Goal: Transaction & Acquisition: Purchase product/service

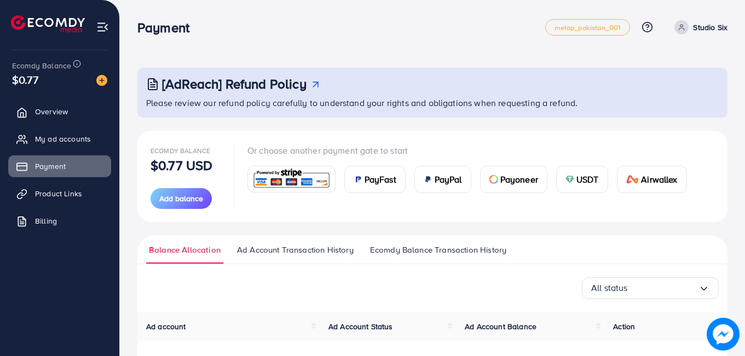
click at [576, 182] on div "USDT" at bounding box center [582, 179] width 51 height 26
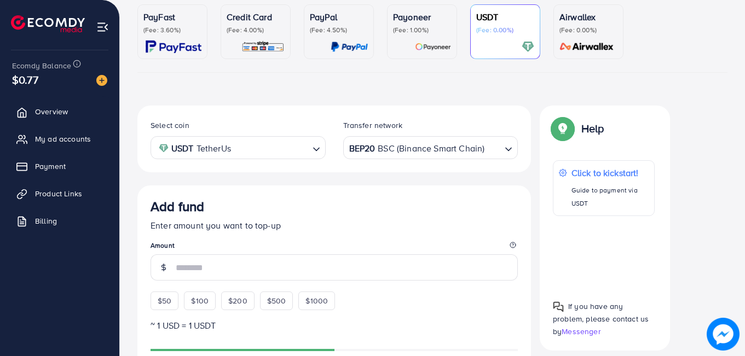
scroll to position [103, 0]
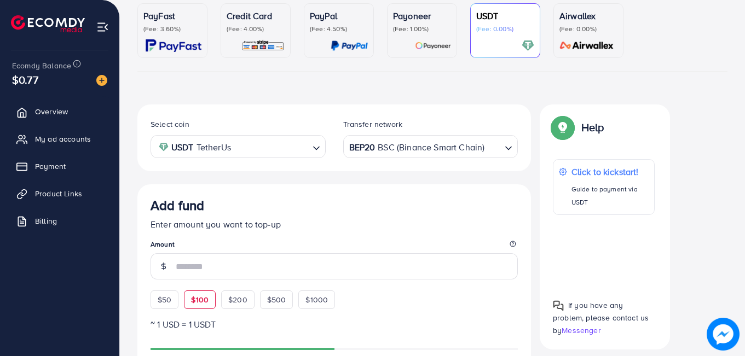
click at [207, 302] on div "$50 $100 $200 $500 $1000" at bounding box center [263, 297] width 225 height 24
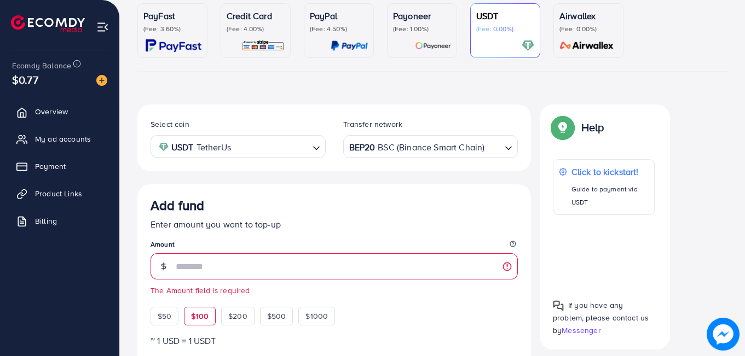
click at [204, 310] on div "$100" at bounding box center [200, 316] width 32 height 19
type input "***"
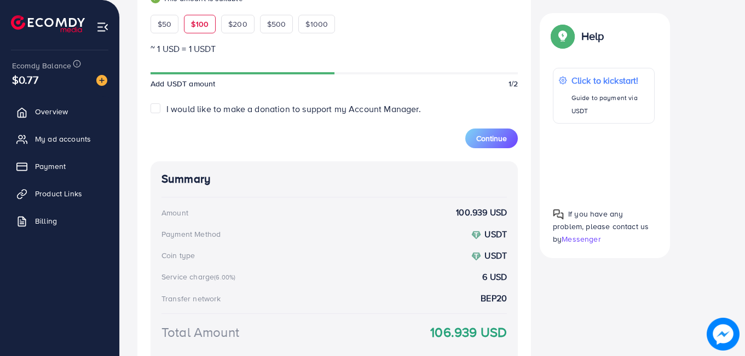
scroll to position [396, 0]
click at [494, 133] on span "Continue" at bounding box center [491, 138] width 31 height 11
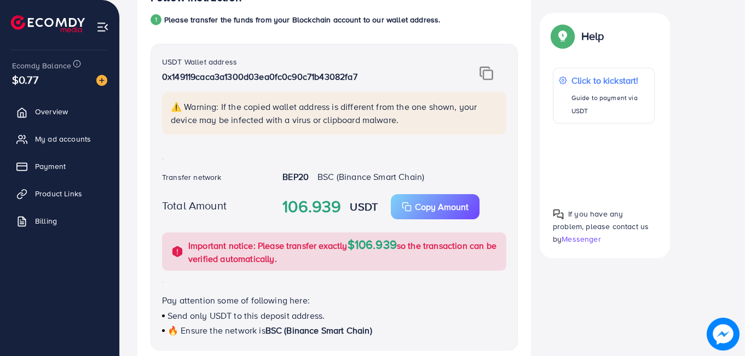
scroll to position [272, 0]
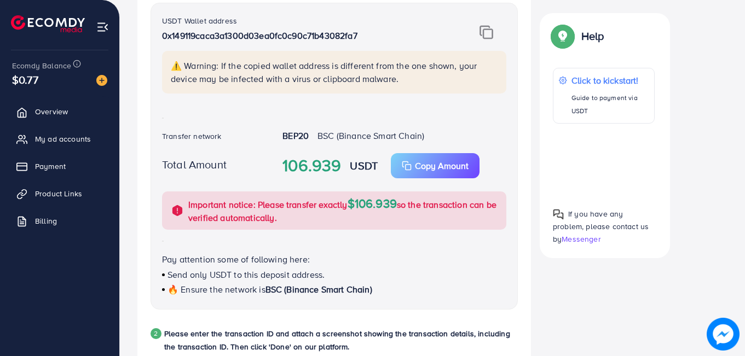
click at [490, 33] on img at bounding box center [487, 32] width 14 height 14
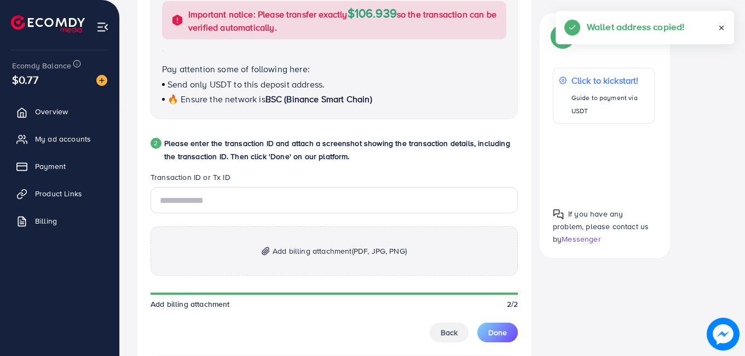
scroll to position [463, 0]
click at [324, 246] on span "Add billing attachment (PDF, JPG, PNG)" at bounding box center [340, 250] width 134 height 13
click at [309, 250] on span "Add billing attachment (PDF, JPG, PNG)" at bounding box center [340, 250] width 134 height 13
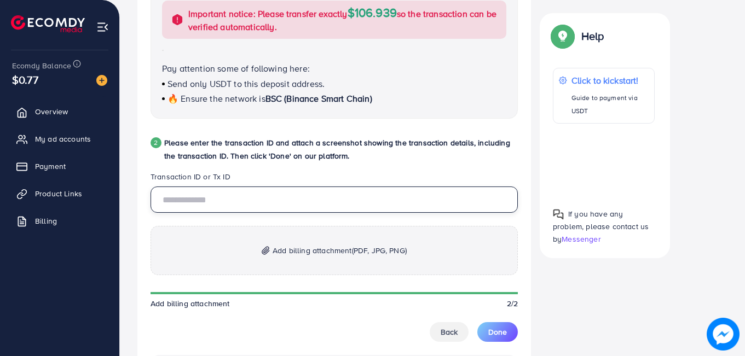
click at [244, 207] on input "text" at bounding box center [334, 200] width 367 height 26
paste input "**********"
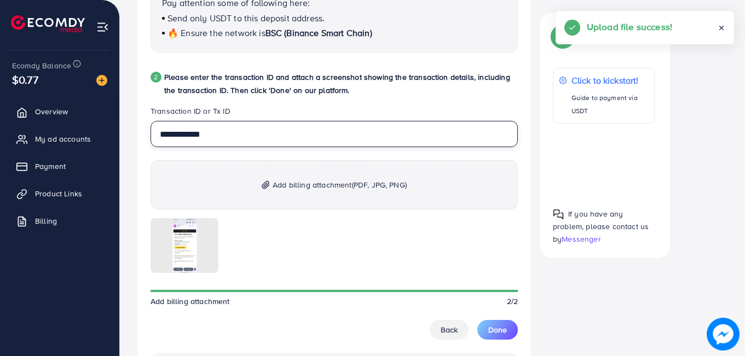
scroll to position [603, 0]
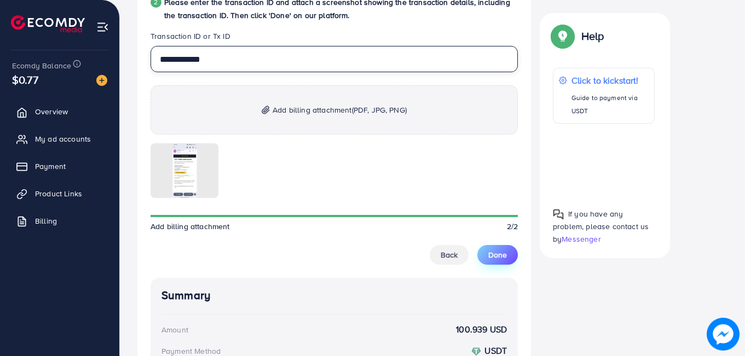
type input "**********"
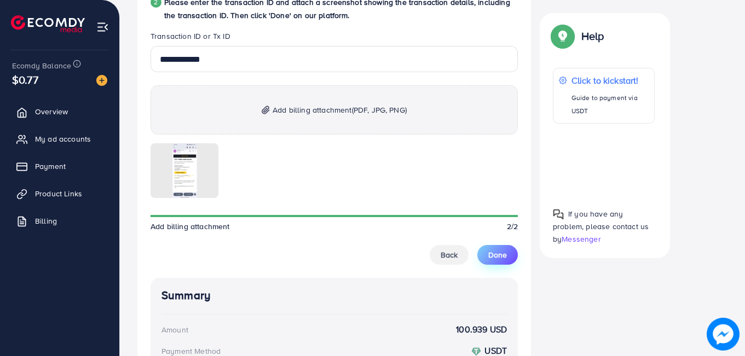
click at [492, 252] on span "Done" at bounding box center [497, 255] width 19 height 11
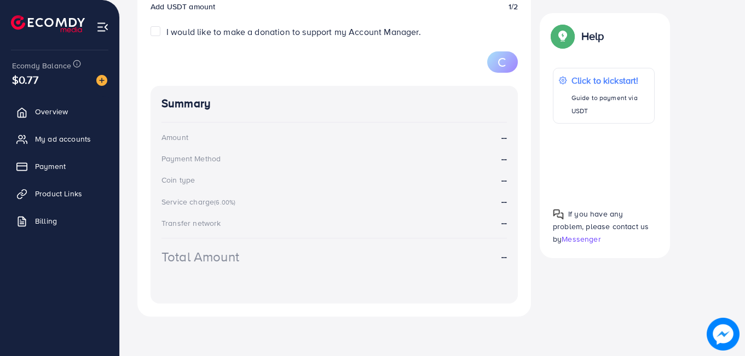
scroll to position [192, 0]
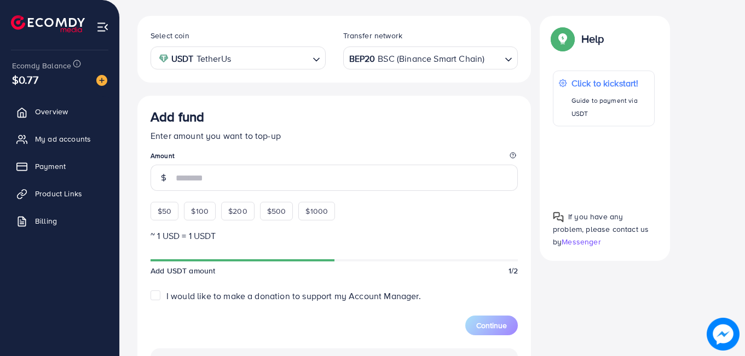
scroll to position [192, 0]
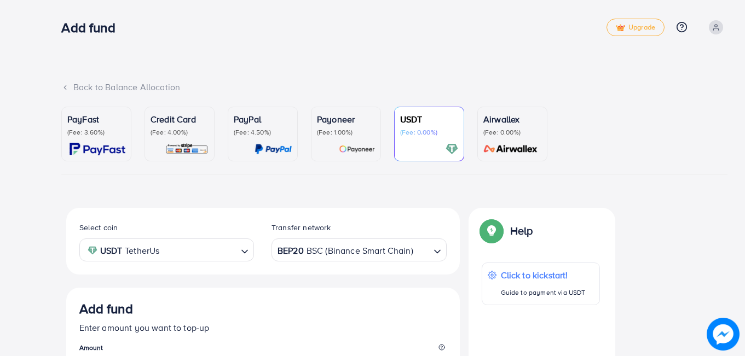
click at [74, 26] on h3 "Add fund" at bounding box center [92, 28] width 62 height 16
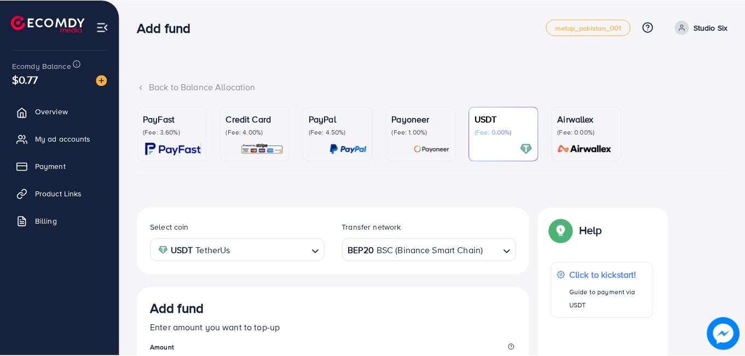
scroll to position [192, 0]
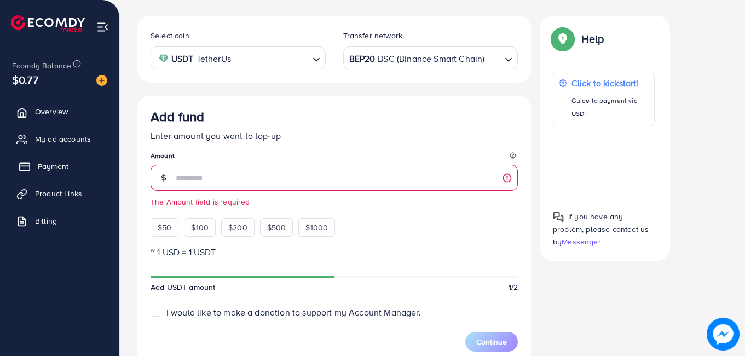
click at [50, 168] on span "Payment" at bounding box center [53, 166] width 31 height 11
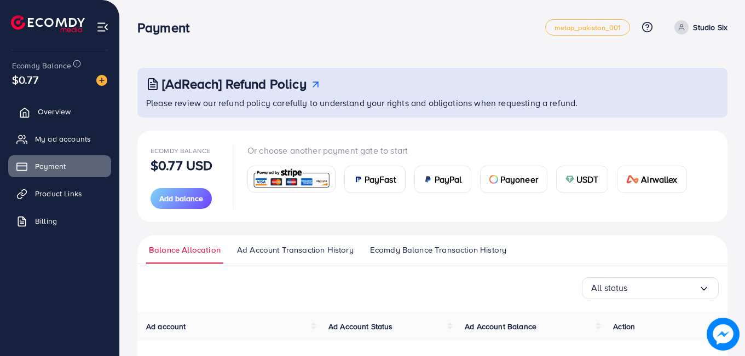
click at [36, 110] on link "Overview" at bounding box center [59, 112] width 103 height 22
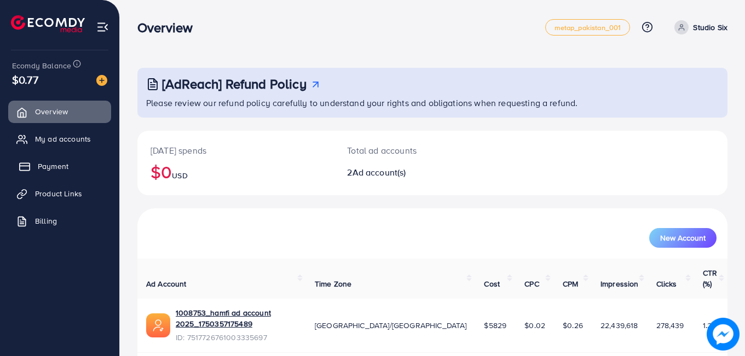
click at [49, 170] on span "Payment" at bounding box center [53, 166] width 31 height 11
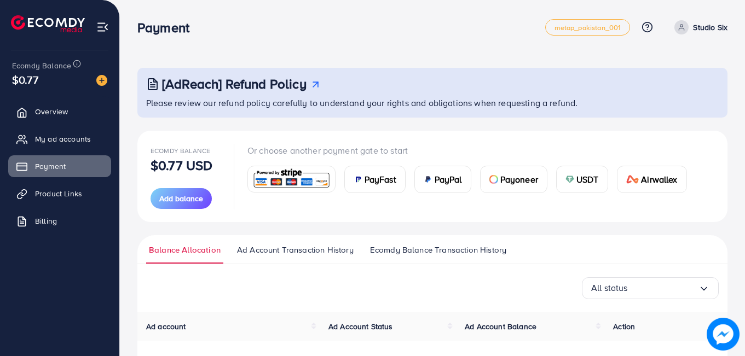
click at [582, 173] on span "USDT" at bounding box center [588, 179] width 22 height 13
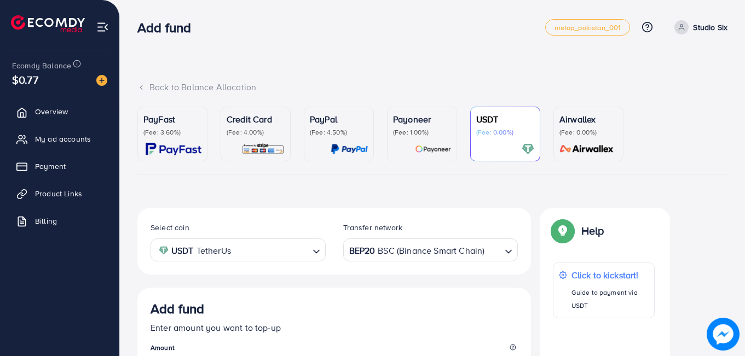
scroll to position [192, 0]
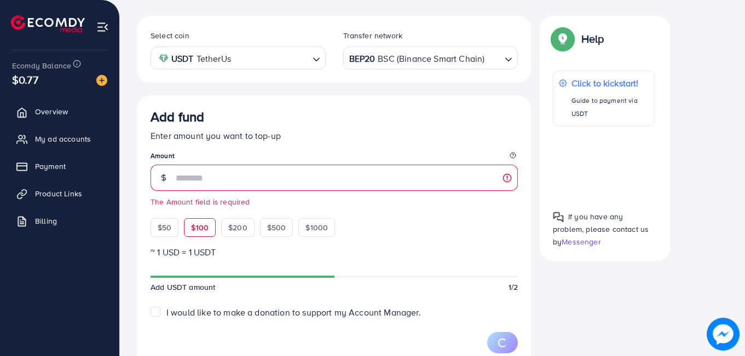
click at [190, 209] on div "Add fund Enter amount you want to top-up Amount The Amount field is required $5…" at bounding box center [334, 173] width 367 height 128
click at [198, 224] on span "$100" at bounding box center [200, 227] width 18 height 11
type input "***"
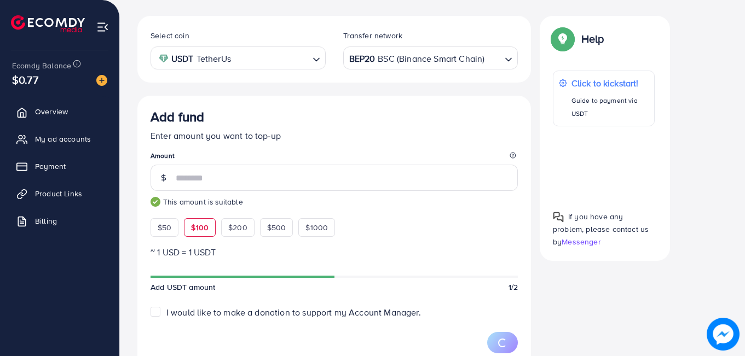
scroll to position [241, 0]
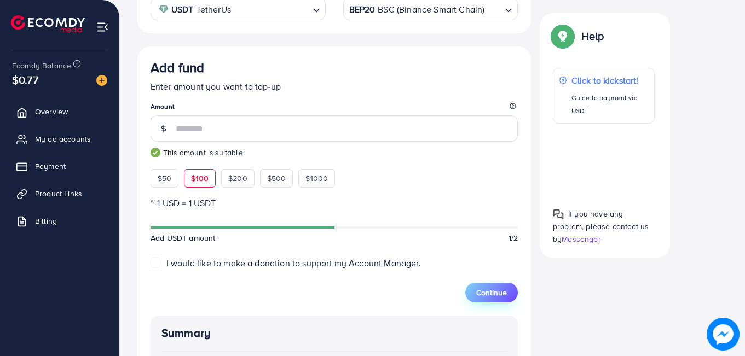
click at [499, 299] on button "Continue" at bounding box center [491, 293] width 53 height 20
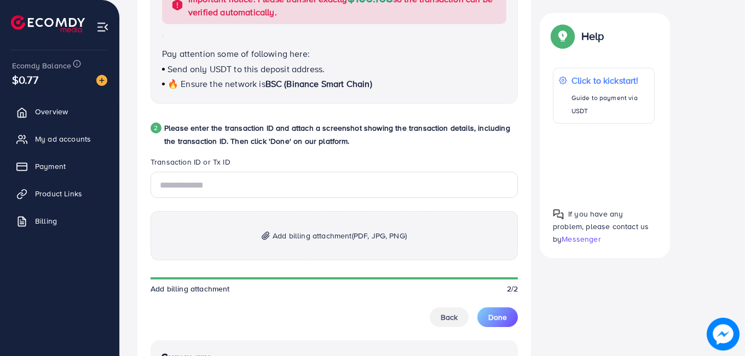
scroll to position [478, 0]
click at [331, 232] on span "Add billing attachment (PDF, JPG, PNG)" at bounding box center [340, 235] width 134 height 13
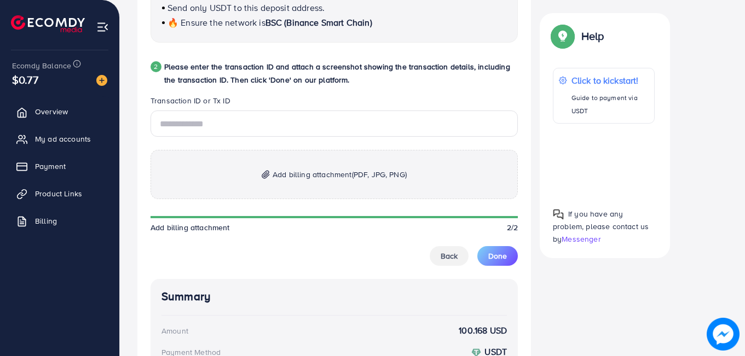
scroll to position [540, 0]
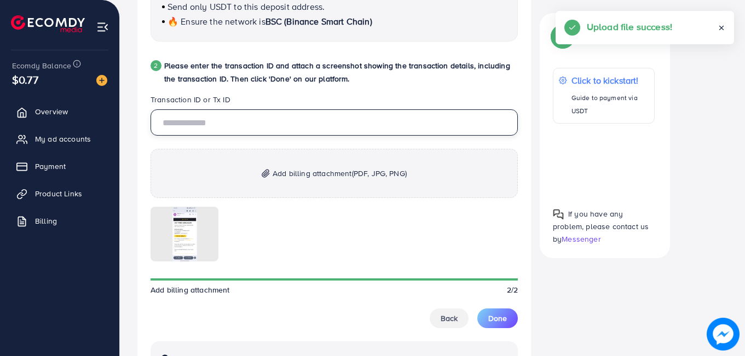
click at [238, 122] on input "text" at bounding box center [334, 123] width 367 height 26
paste input "**********"
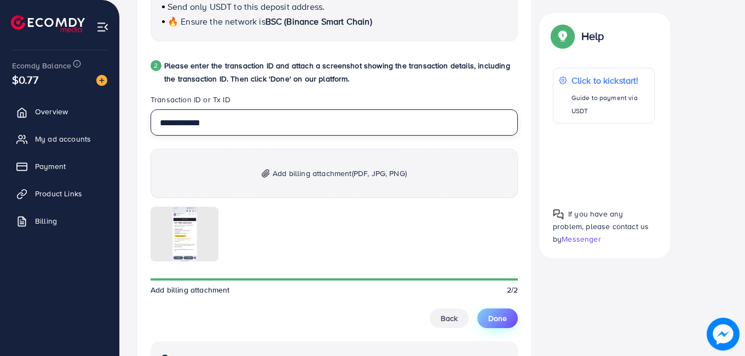
type input "**********"
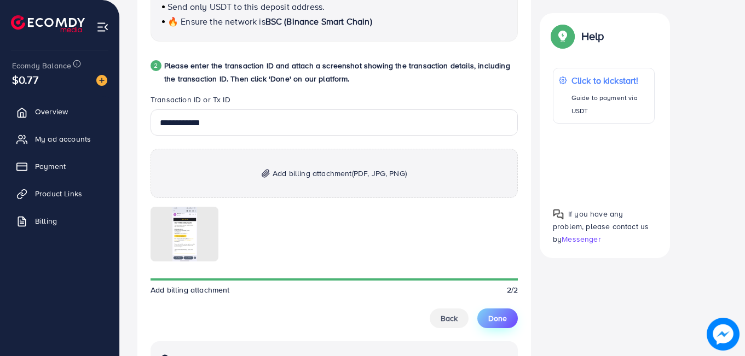
click at [493, 326] on button "Done" at bounding box center [498, 319] width 41 height 20
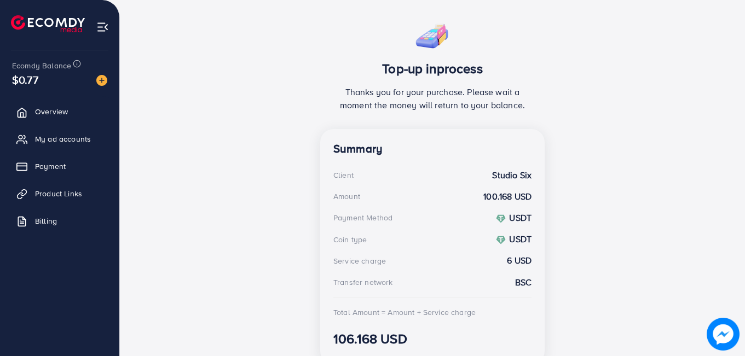
scroll to position [240, 0]
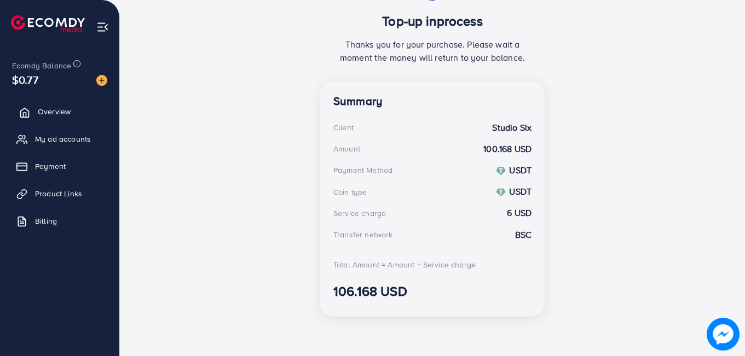
click at [35, 113] on link "Overview" at bounding box center [59, 112] width 103 height 22
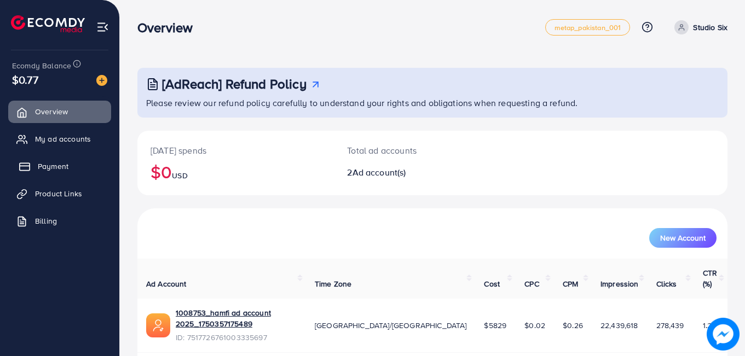
click at [52, 171] on span "Payment" at bounding box center [53, 166] width 31 height 11
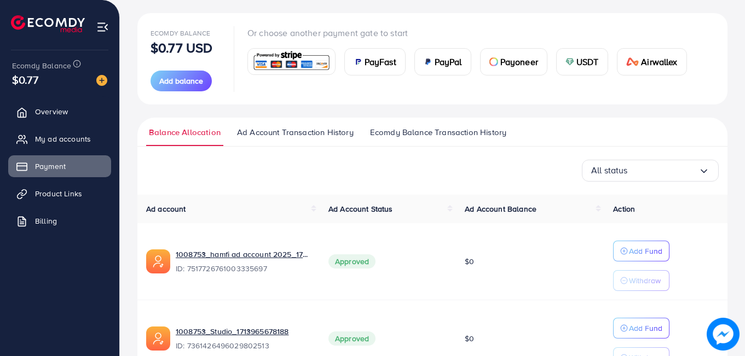
scroll to position [103, 0]
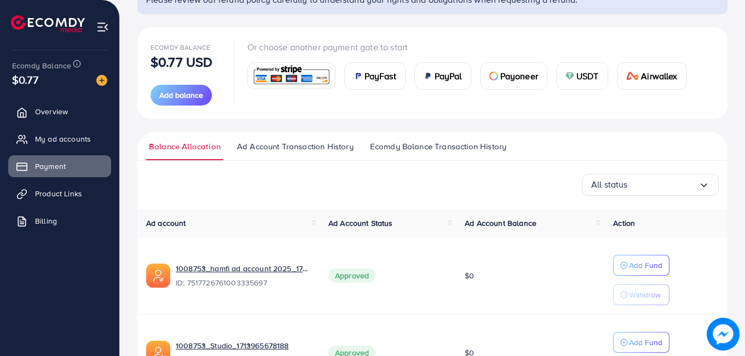
click at [578, 70] on span "USDT" at bounding box center [588, 76] width 22 height 13
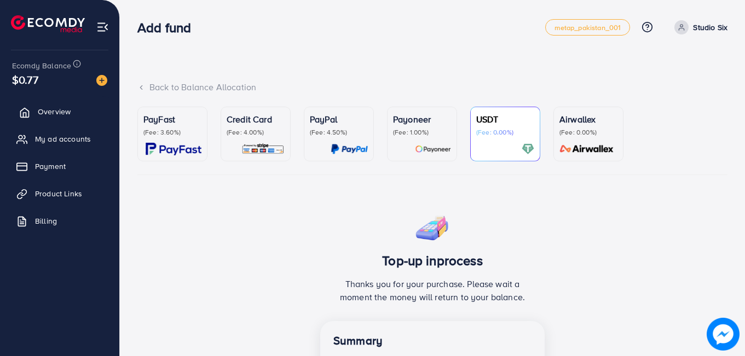
drag, startPoint x: 34, startPoint y: 106, endPoint x: 42, endPoint y: 108, distance: 8.0
click at [34, 106] on link "Overview" at bounding box center [59, 112] width 103 height 22
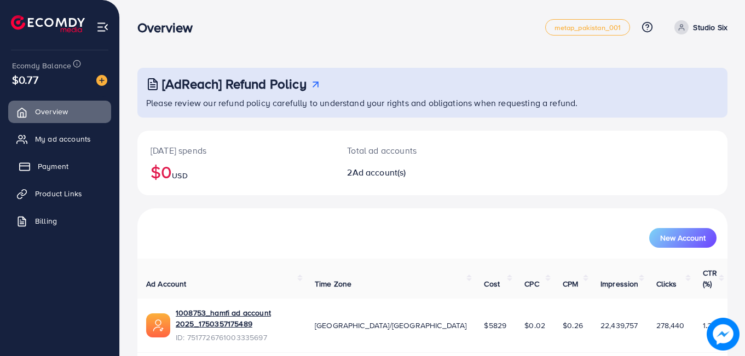
click at [59, 171] on span "Payment" at bounding box center [53, 166] width 31 height 11
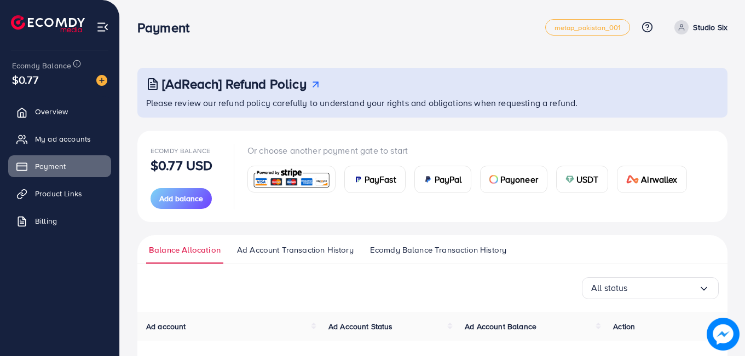
scroll to position [185, 0]
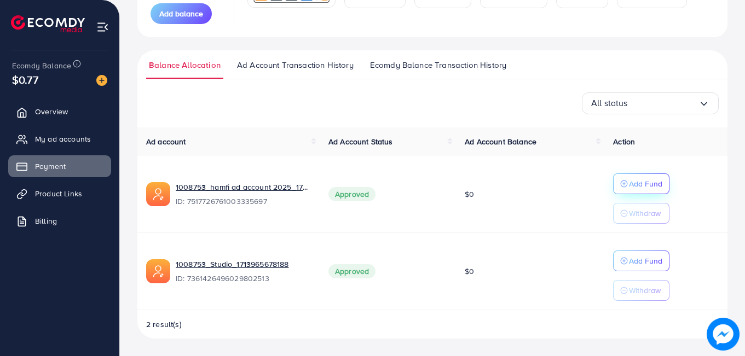
click at [631, 180] on p "Add Fund" at bounding box center [645, 183] width 33 height 13
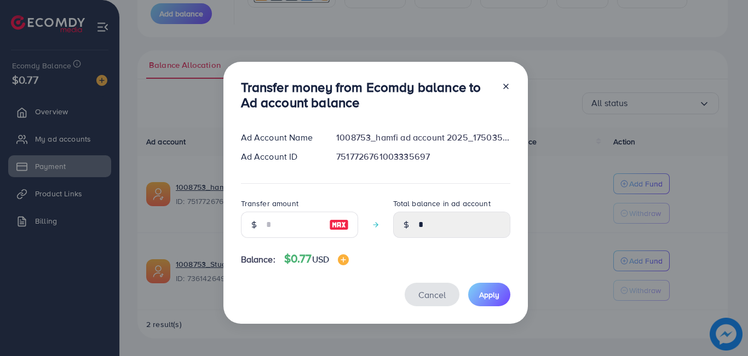
click at [453, 294] on button "Cancel" at bounding box center [432, 295] width 55 height 24
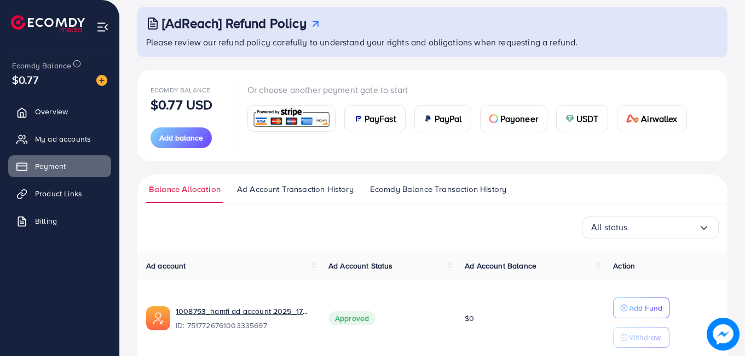
scroll to position [43, 0]
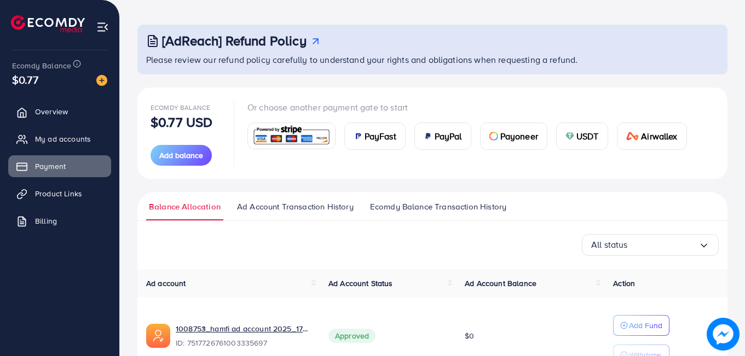
click at [580, 131] on span "USDT" at bounding box center [588, 136] width 22 height 13
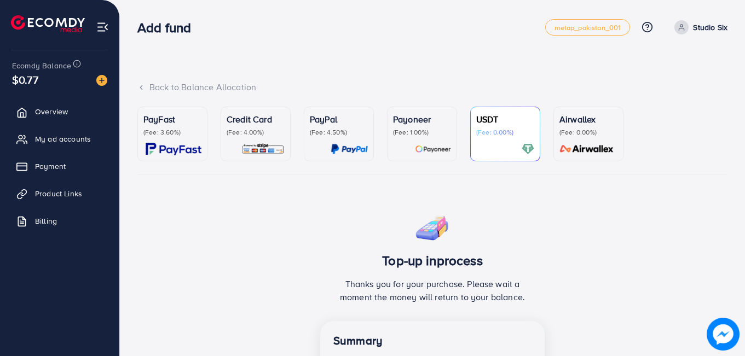
scroll to position [240, 0]
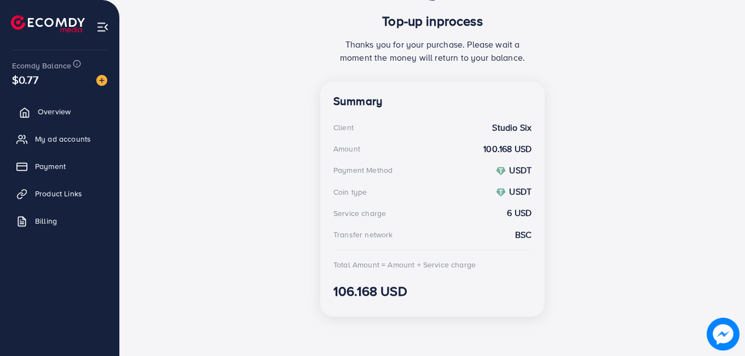
click at [59, 112] on span "Overview" at bounding box center [54, 111] width 33 height 11
